Goal: Task Accomplishment & Management: Use online tool/utility

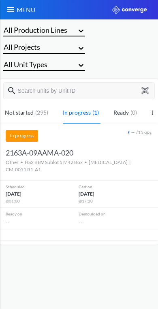
click at [150, 88] on button at bounding box center [146, 90] width 11 height 7
type input "2155C-L100AA-196"
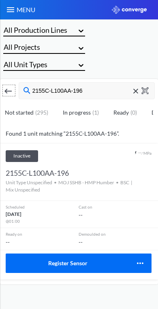
click at [123, 257] on button "Register Sensor" at bounding box center [67, 263] width 123 height 19
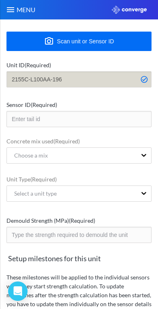
click at [131, 37] on button "Scan unit or Sensor ID" at bounding box center [78, 41] width 145 height 19
type input "PJZINYHM"
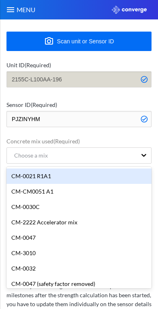
click at [20, 156] on div "Choose a mix" at bounding box center [28, 155] width 40 height 9
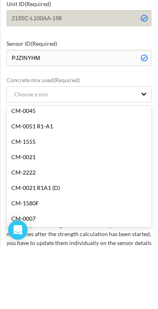
scroll to position [512, 0]
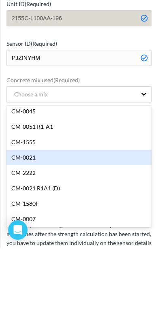
click at [81, 211] on div "CM-0021" at bounding box center [78, 218] width 145 height 15
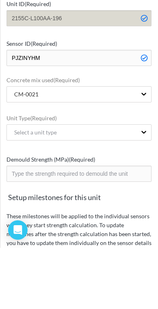
scroll to position [15, 0]
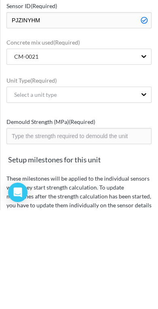
click at [16, 189] on div "Select a unit type" at bounding box center [32, 193] width 49 height 9
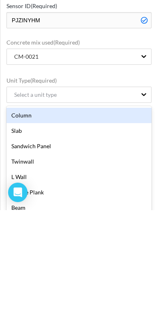
click at [116, 238] on div "Sandwich Panel" at bounding box center [78, 245] width 145 height 15
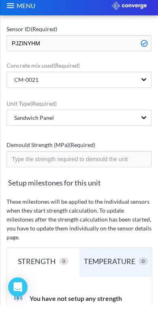
scroll to position [54, 0]
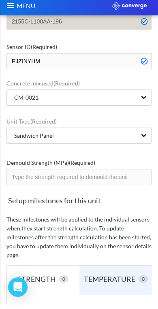
click at [127, 173] on input "number" at bounding box center [78, 181] width 145 height 16
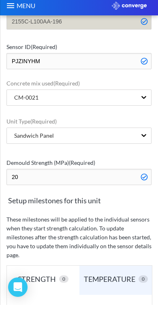
click at [38, 178] on input "20" at bounding box center [78, 181] width 145 height 16
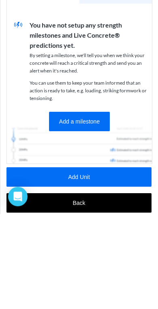
scroll to position [254, 0]
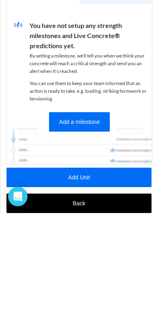
type input "24"
click at [116, 263] on button "Add Unit" at bounding box center [78, 272] width 145 height 19
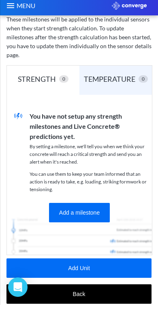
click at [114, 263] on button "Add Unit" at bounding box center [78, 272] width 145 height 19
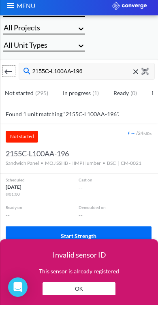
click at [103, 287] on button "OK" at bounding box center [79, 293] width 73 height 13
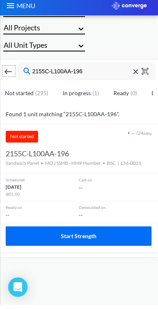
click at [71, 249] on div "Not started -- / 24 MPa 2155C-L100AA-196 Not started Sandwich Panel • MOJ SSHB …" at bounding box center [76, 192] width 151 height 128
